Goal: Transaction & Acquisition: Purchase product/service

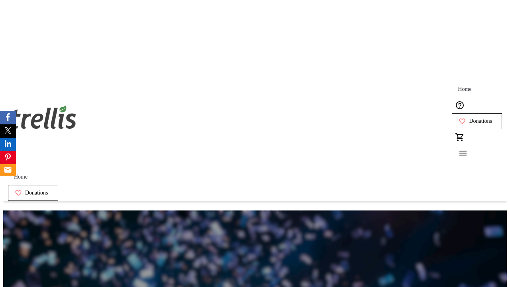
click at [469, 118] on span "Donations" at bounding box center [480, 121] width 23 height 6
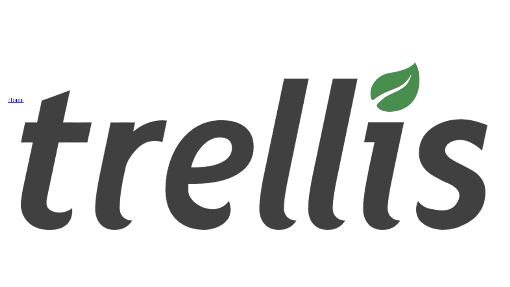
select select "CA"
